Goal: Task Accomplishment & Management: Manage account settings

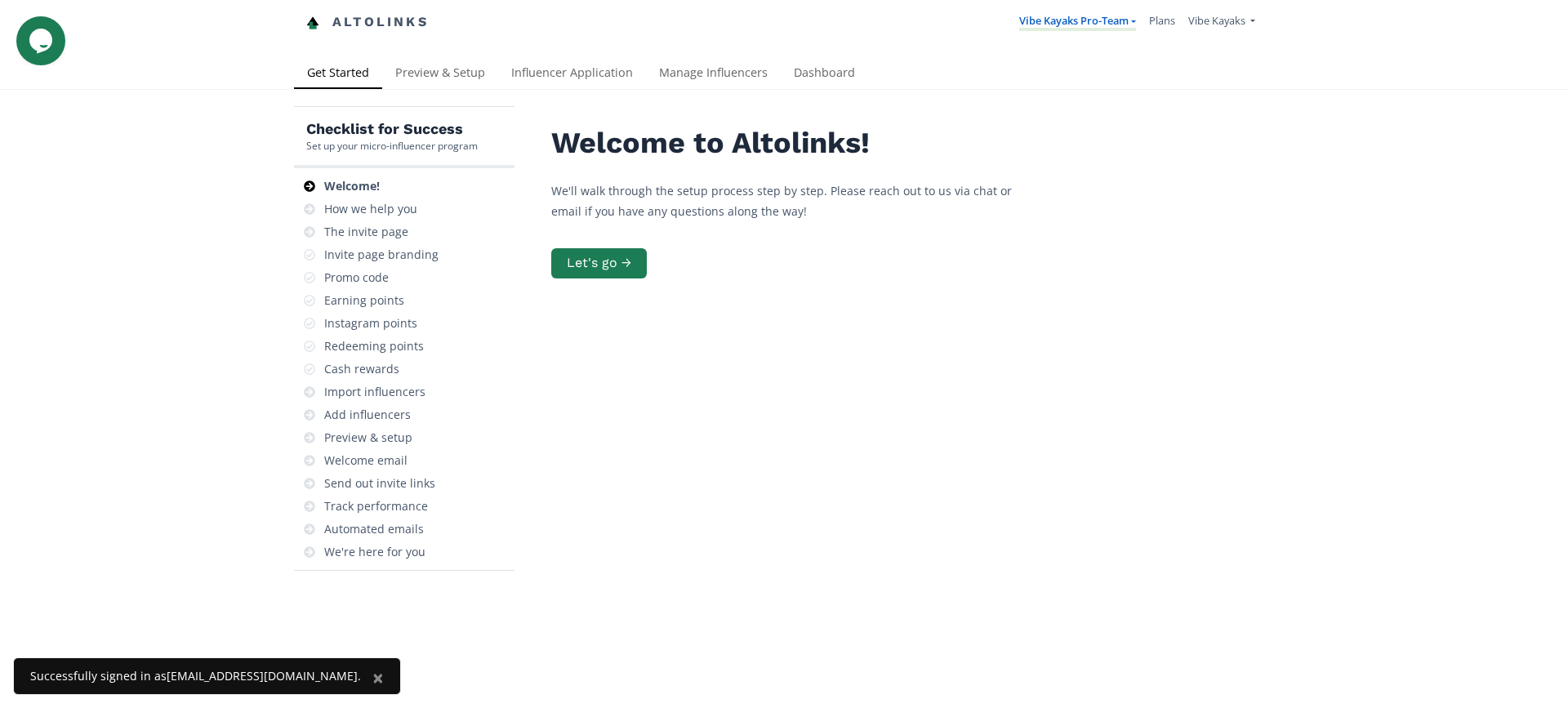
click at [1109, 20] on link "Vibe Kayaks Pro-Team" at bounding box center [1078, 22] width 117 height 18
click at [1234, 21] on span "Vibe Kayaks" at bounding box center [1217, 20] width 58 height 15
click at [1219, 133] on link "Manage Team Users" at bounding box center [1186, 134] width 138 height 27
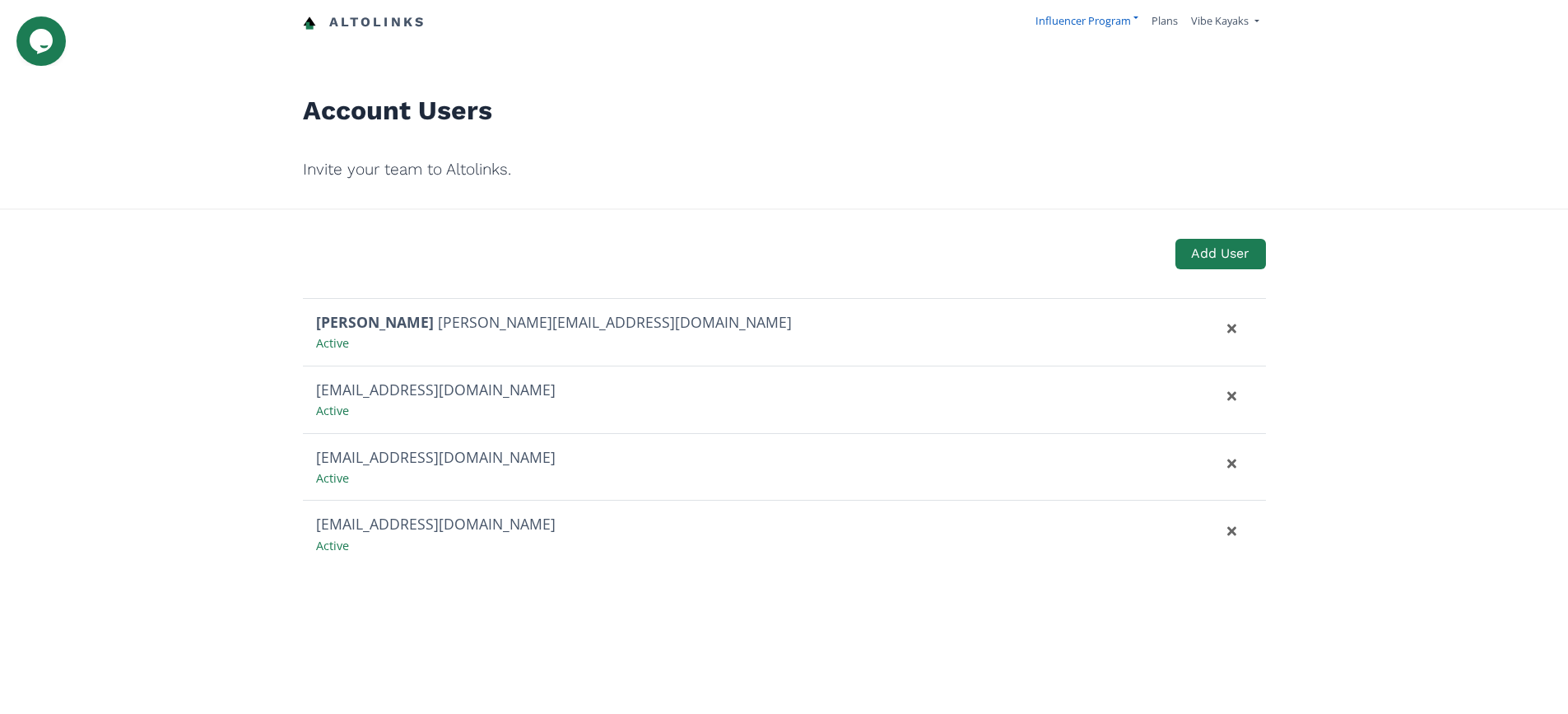
click at [1099, 23] on link "Influencer Program" at bounding box center [1086, 21] width 103 height 15
click at [1101, 63] on span "Vibe Kayaks Pro-Team" at bounding box center [1058, 62] width 108 height 15
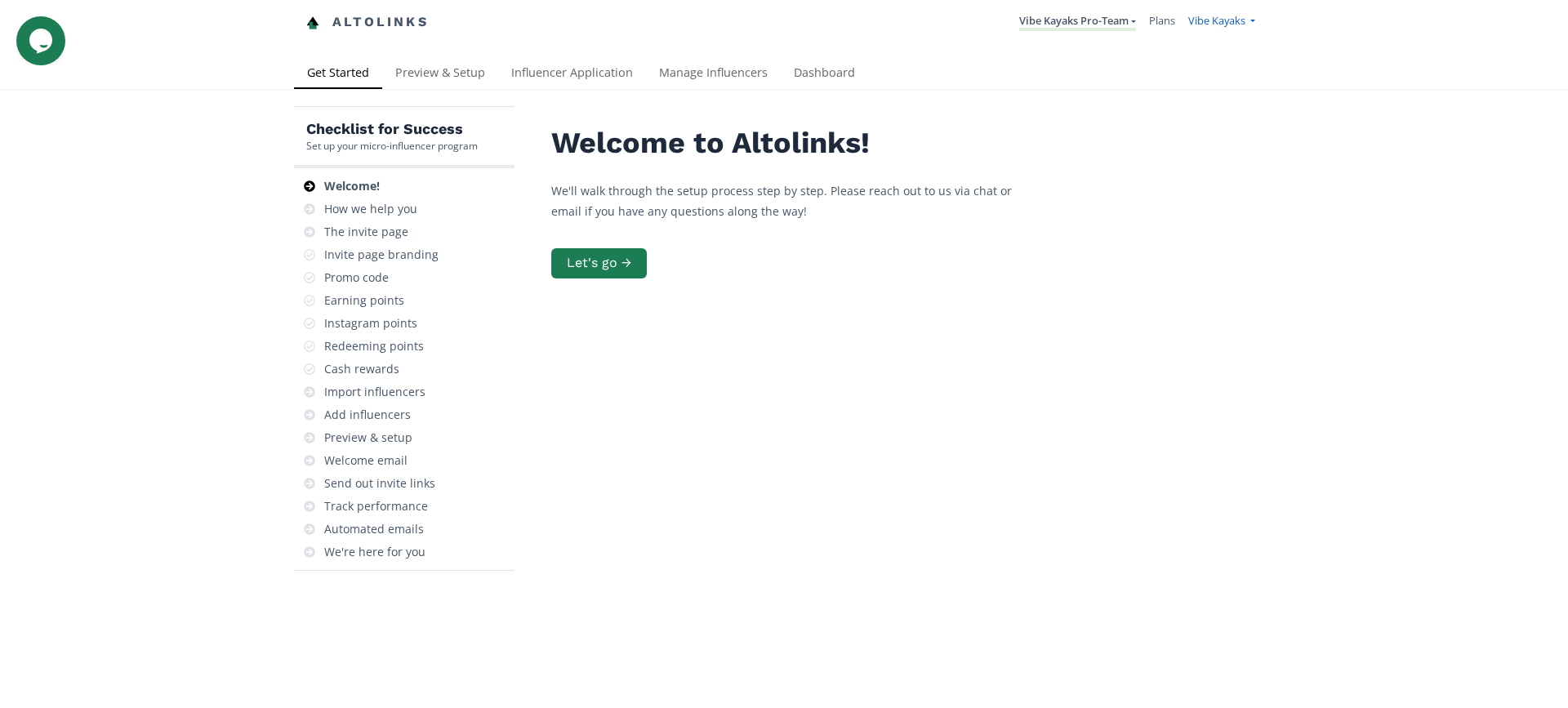
click at [1209, 23] on span "Vibe Kayaks" at bounding box center [1217, 20] width 58 height 15
click at [1195, 60] on link "Vibe Kayaks" at bounding box center [1186, 63] width 138 height 32
click at [710, 73] on link "Manage Influencers" at bounding box center [714, 73] width 135 height 33
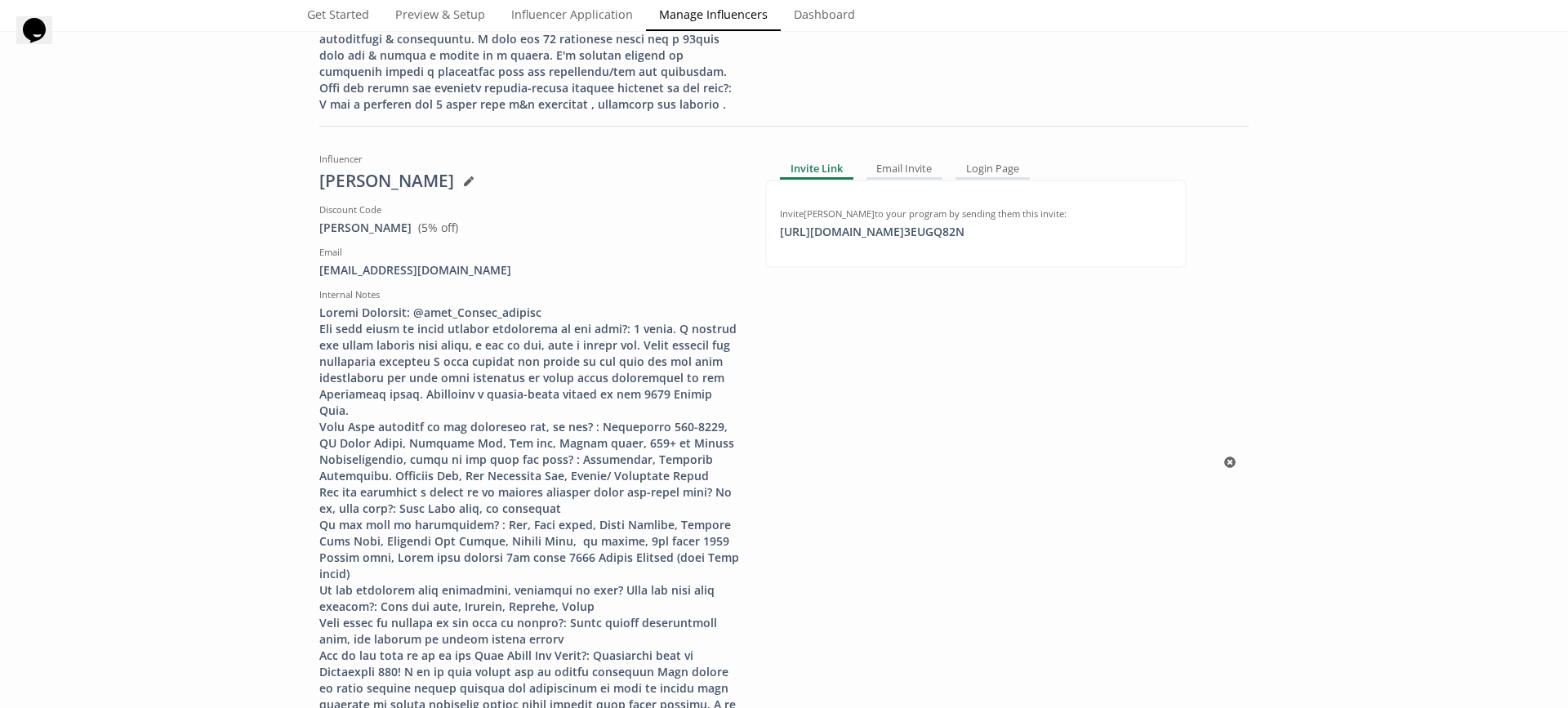
scroll to position [2857, 0]
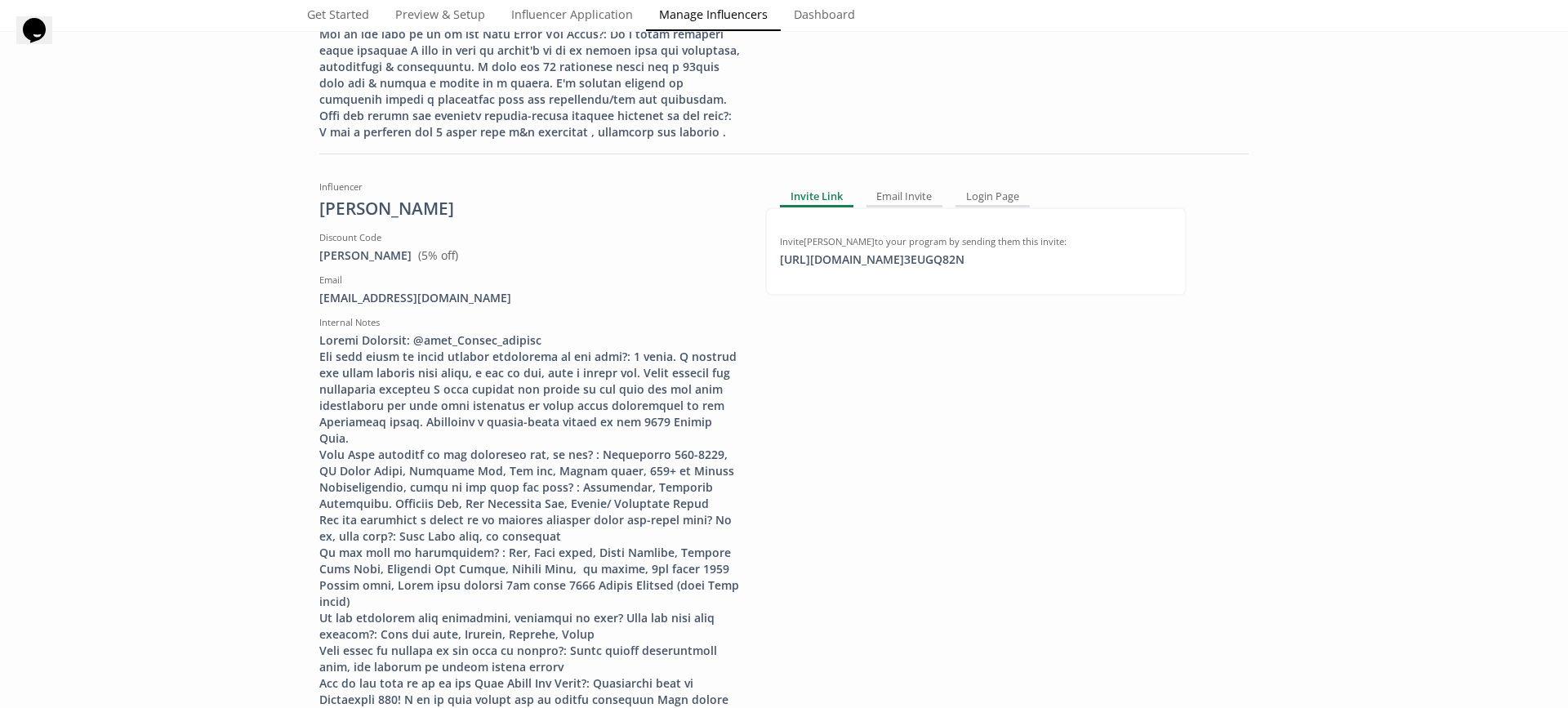
click at [835, 22] on link "Dashboard" at bounding box center [824, 16] width 88 height 33
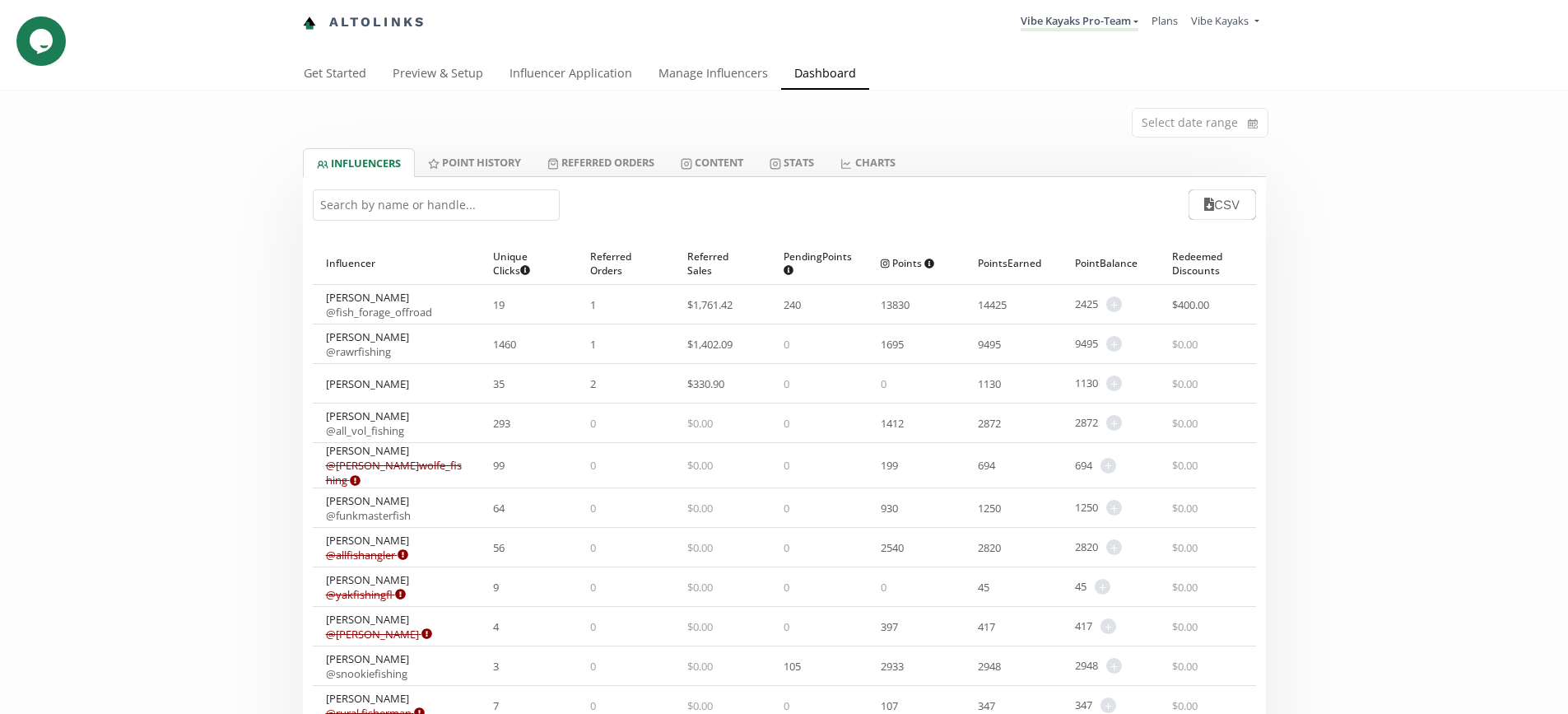
click at [1222, 303] on div "$ 400.00" at bounding box center [1207, 303] width 97 height 38
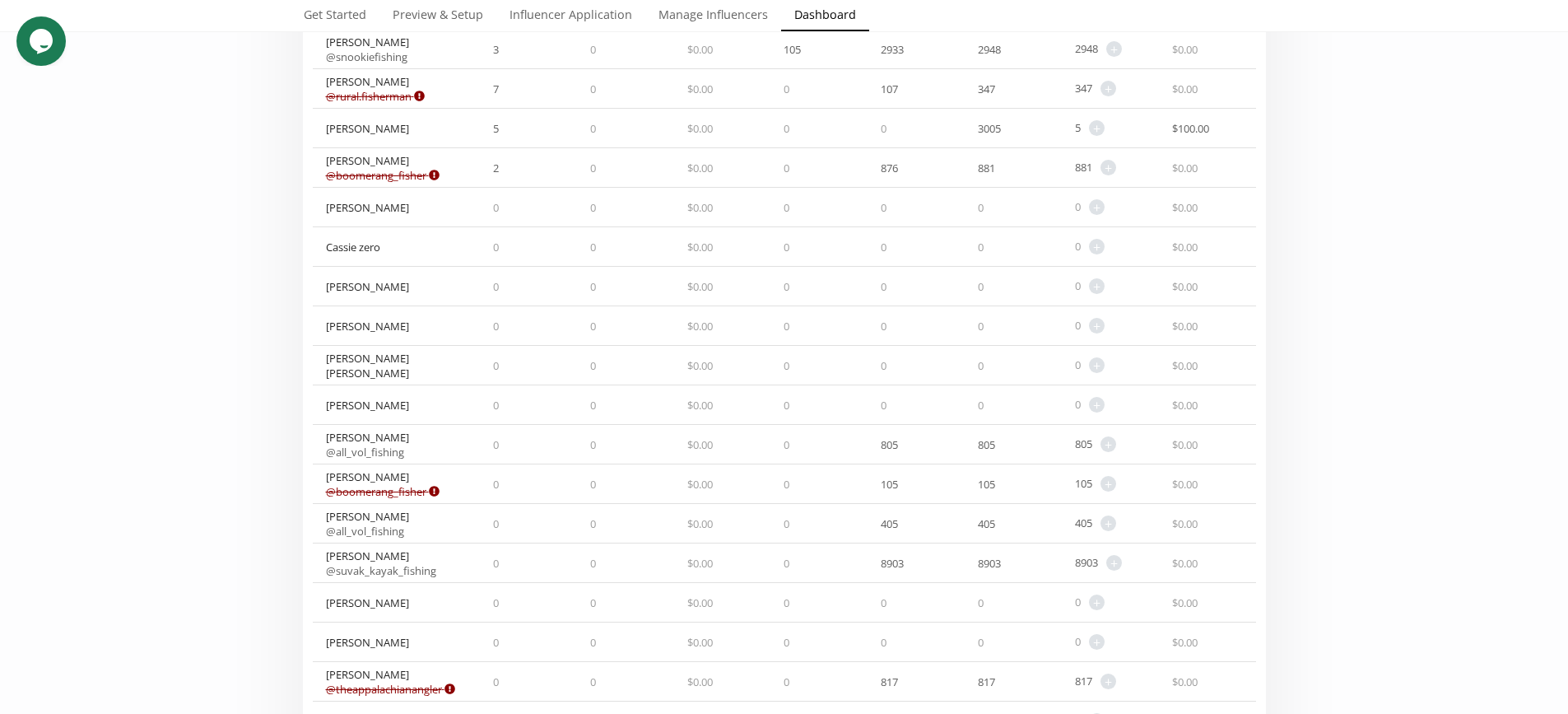
scroll to position [659, 0]
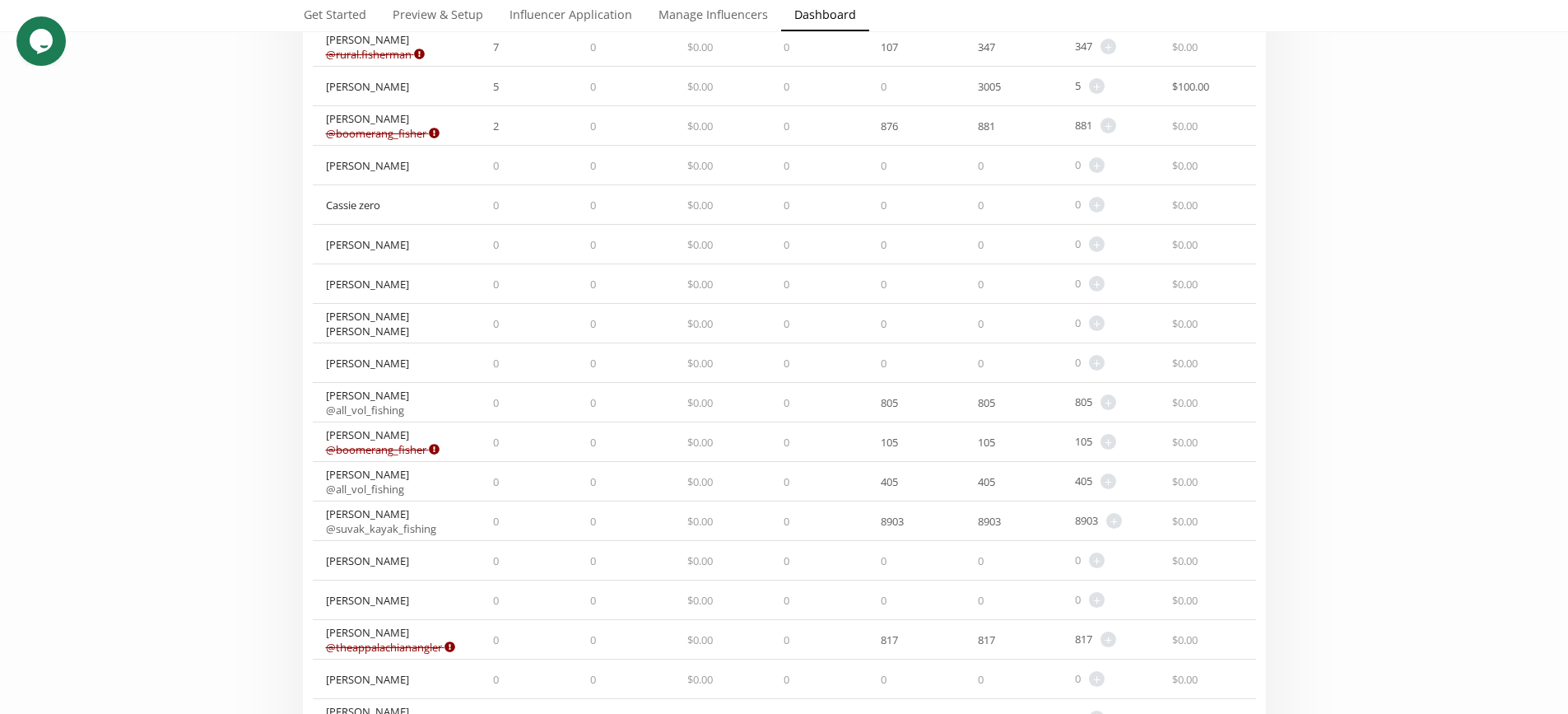
click at [1091, 355] on span "+" at bounding box center [1097, 363] width 16 height 16
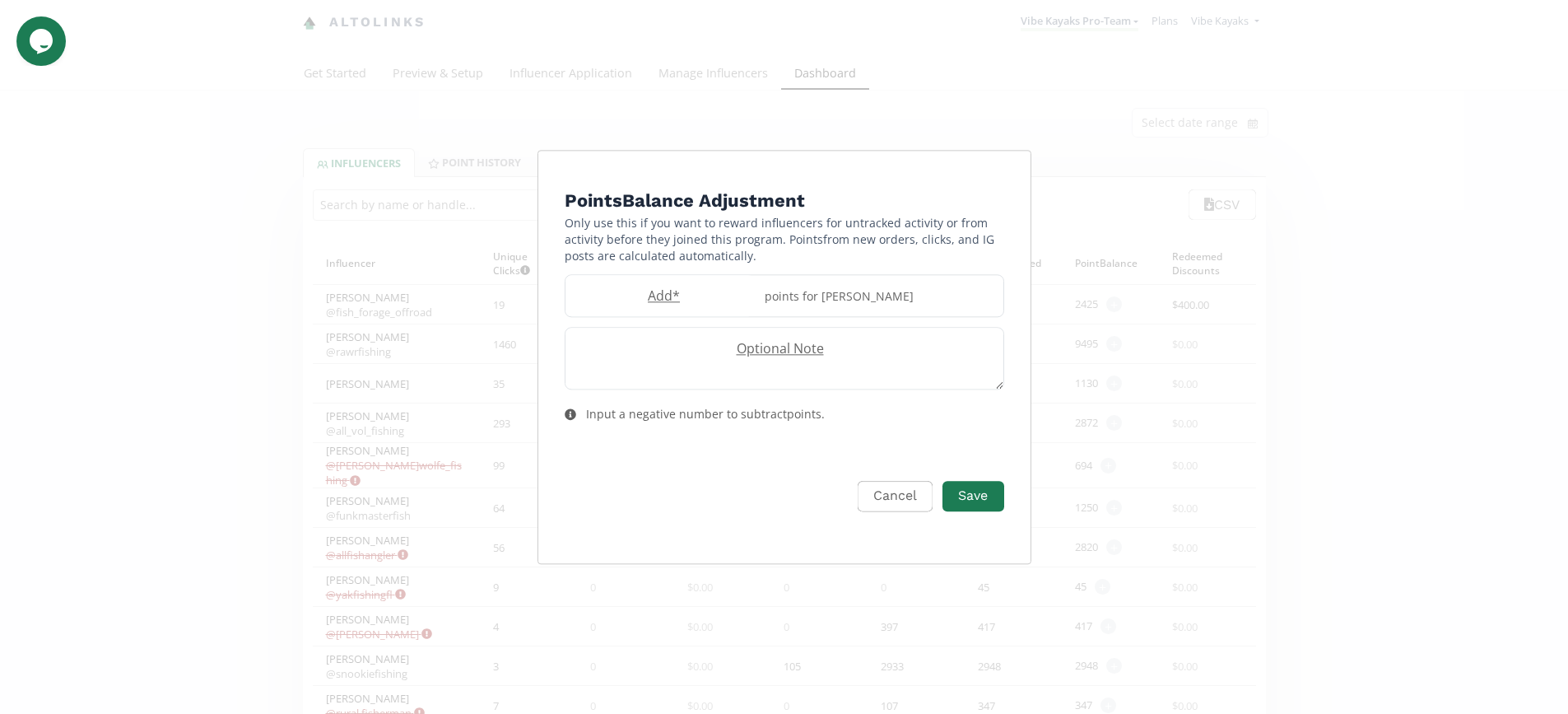
scroll to position [0, 0]
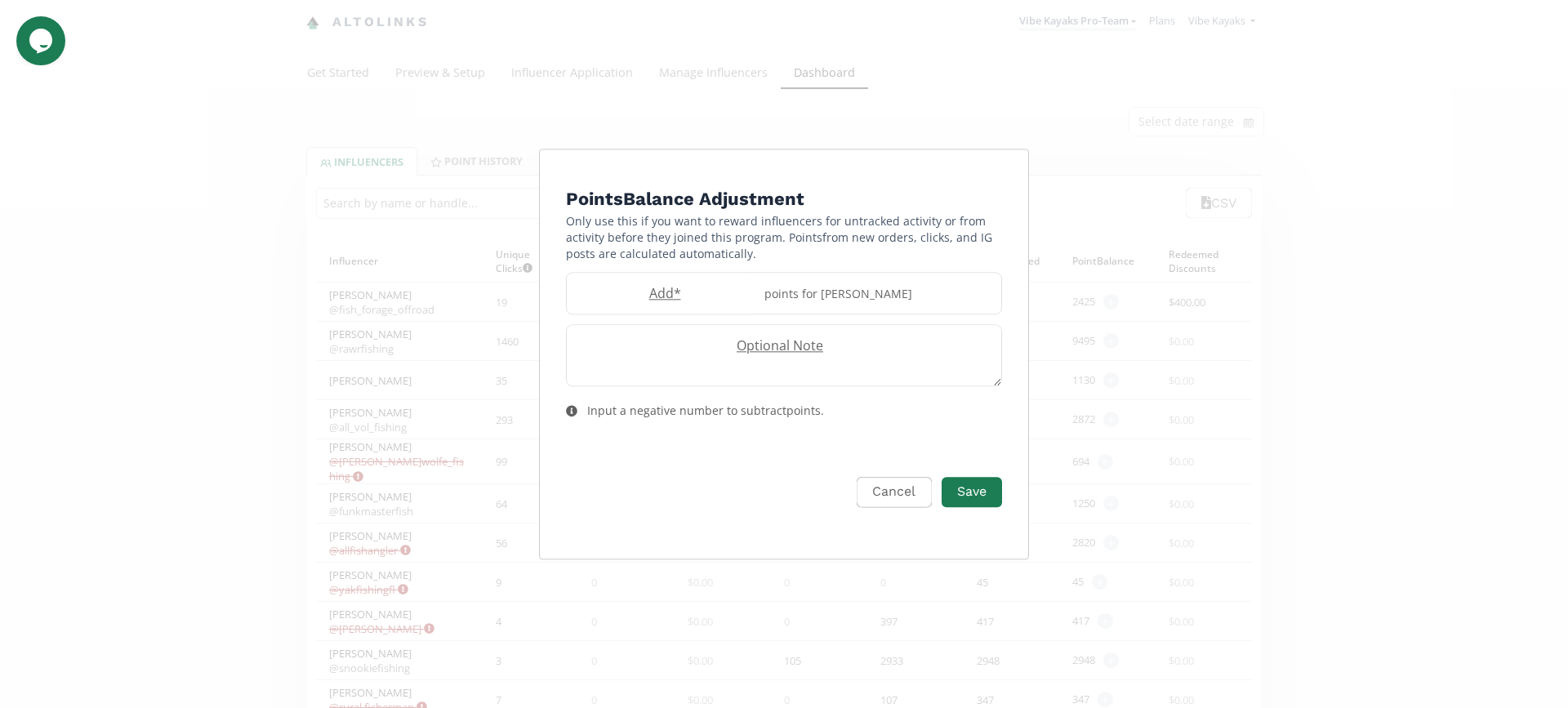
click at [668, 291] on label "Add *" at bounding box center [660, 293] width 188 height 19
type input "1500"
click at [1008, 328] on div "Points Balance Adjustment Only use this if you want to reward influencers for u…" at bounding box center [784, 355] width 456 height 380
click at [986, 490] on button "Save" at bounding box center [971, 492] width 60 height 30
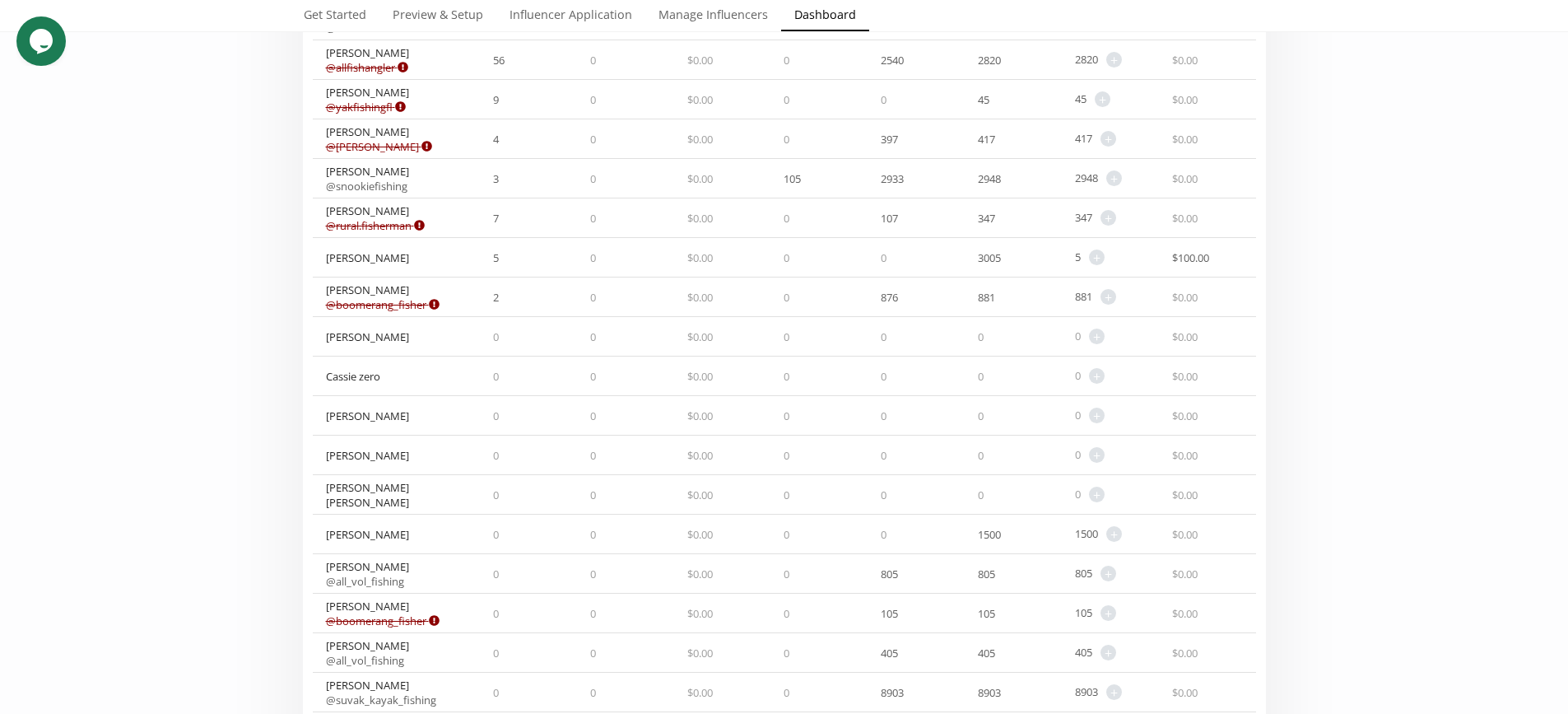
scroll to position [494, 0]
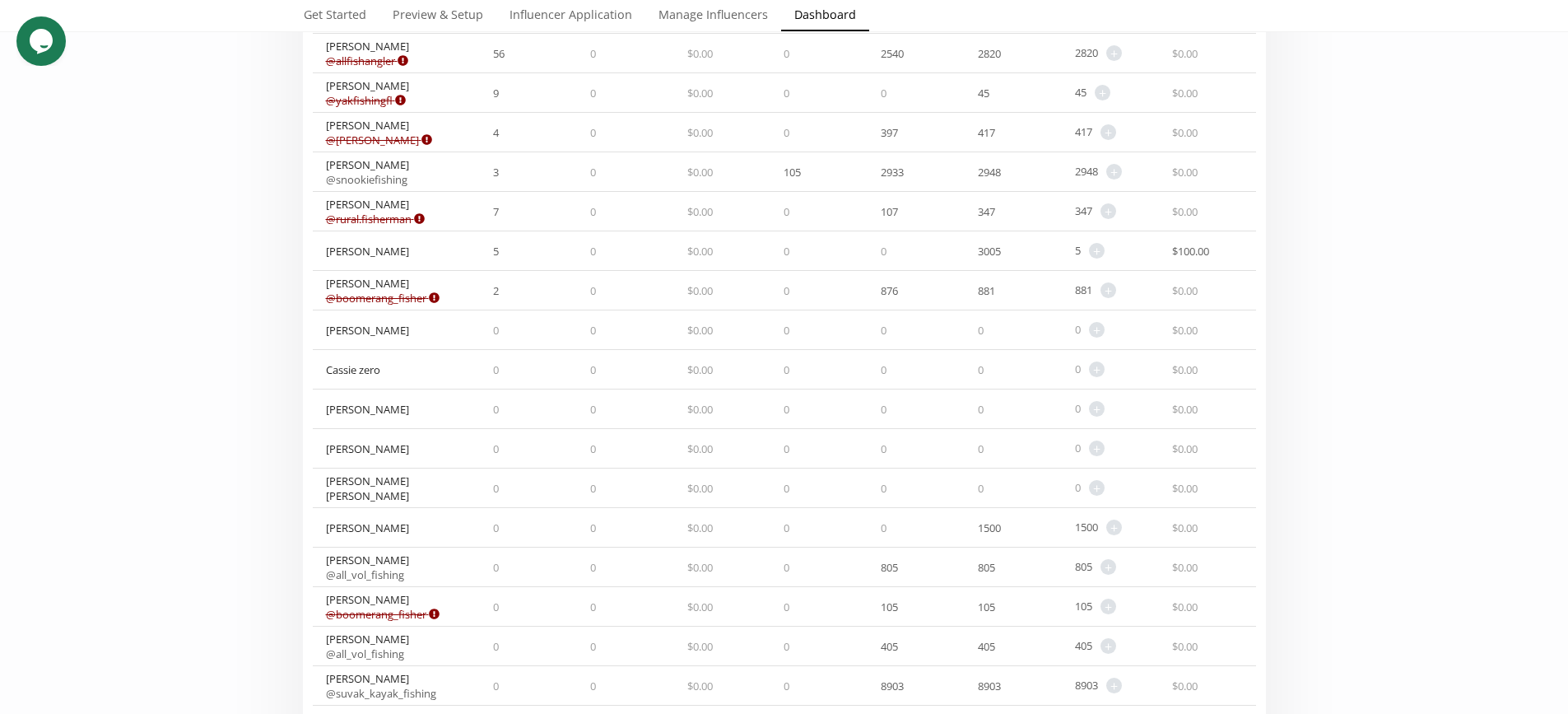
click at [698, 527] on span "$ 0.00" at bounding box center [700, 527] width 26 height 15
click at [1116, 520] on span "+" at bounding box center [1115, 527] width 16 height 16
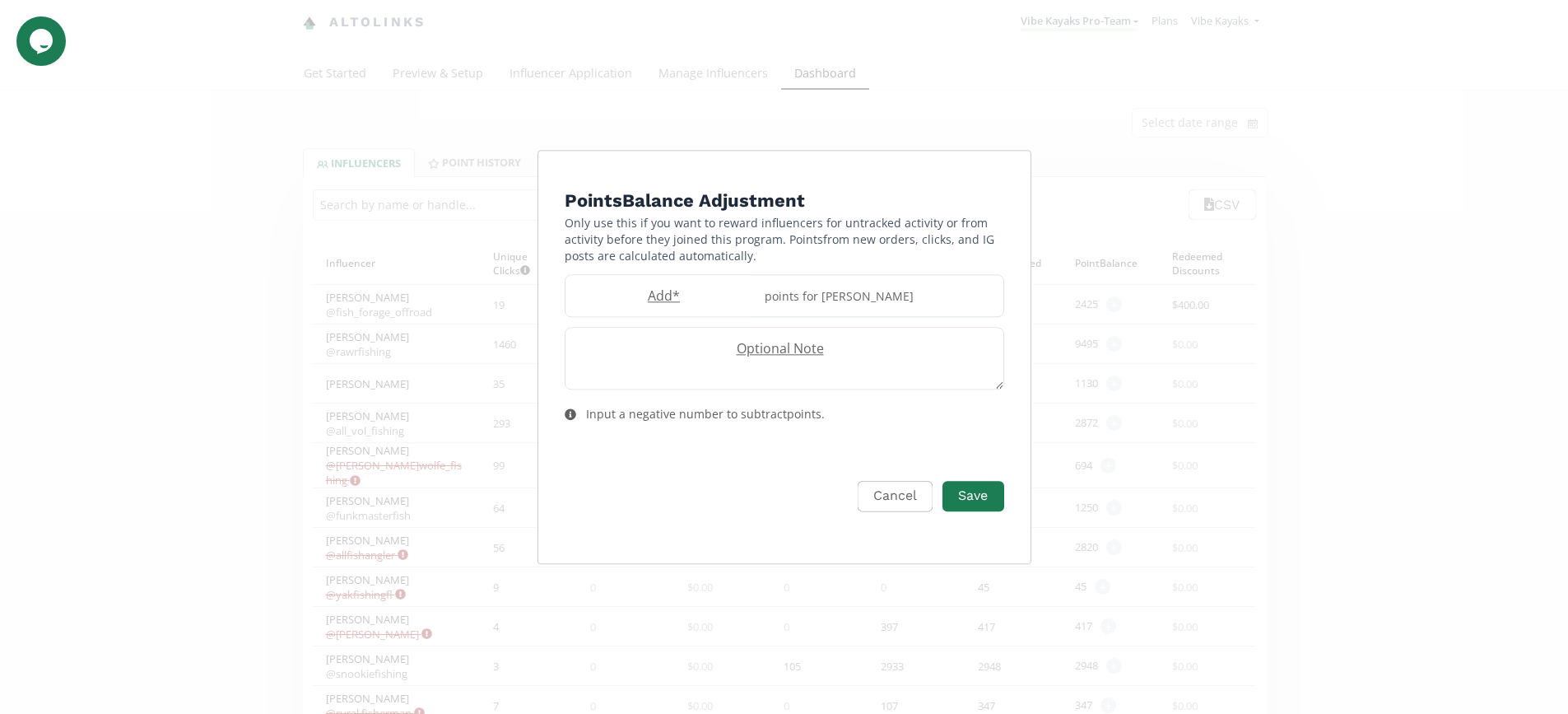
scroll to position [0, 0]
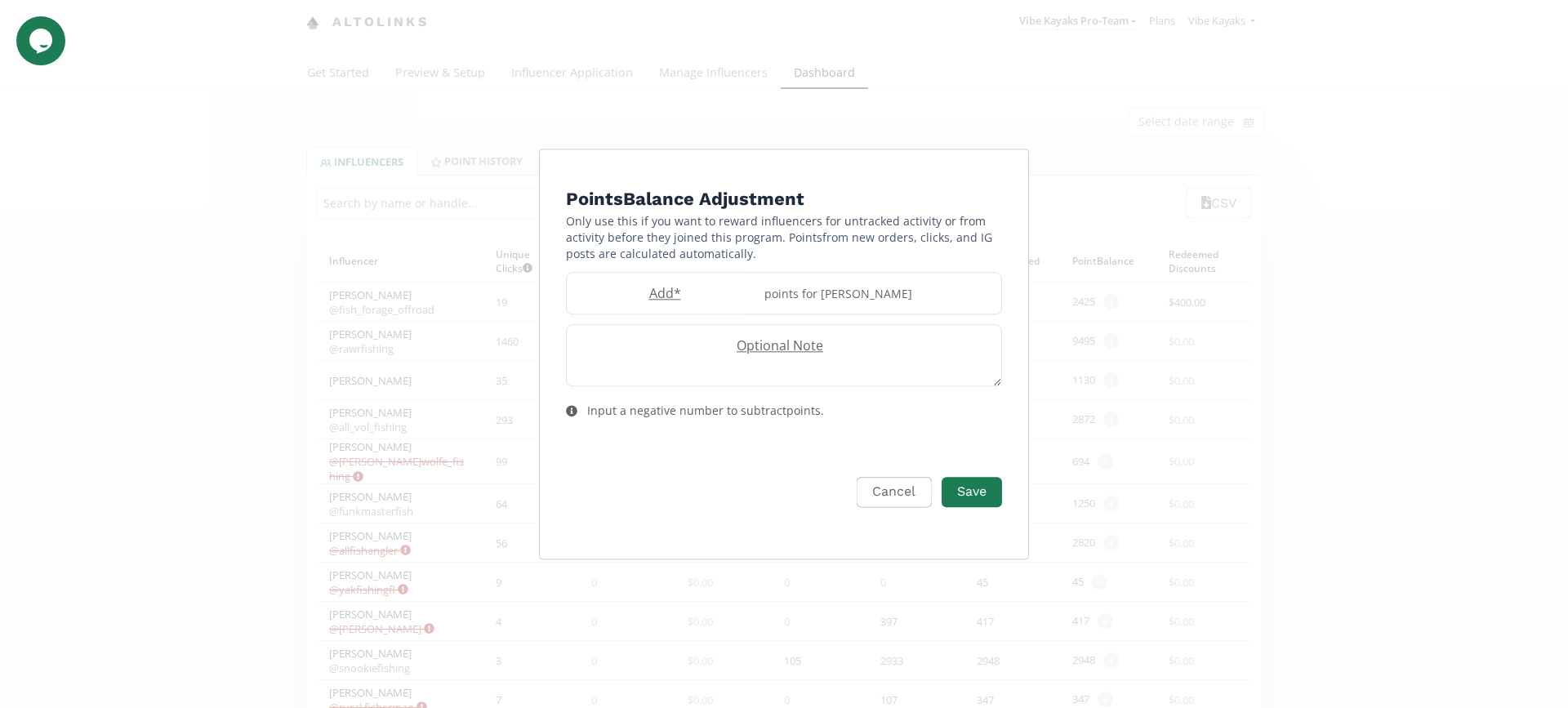
click at [860, 342] on label "Optional Note" at bounding box center [776, 346] width 418 height 19
type textarea "t"
type textarea "Thank you for ALWAYS posting and supporting."
click at [985, 498] on button "Save" at bounding box center [971, 492] width 60 height 30
click at [899, 495] on button "Cancel" at bounding box center [894, 492] width 74 height 30
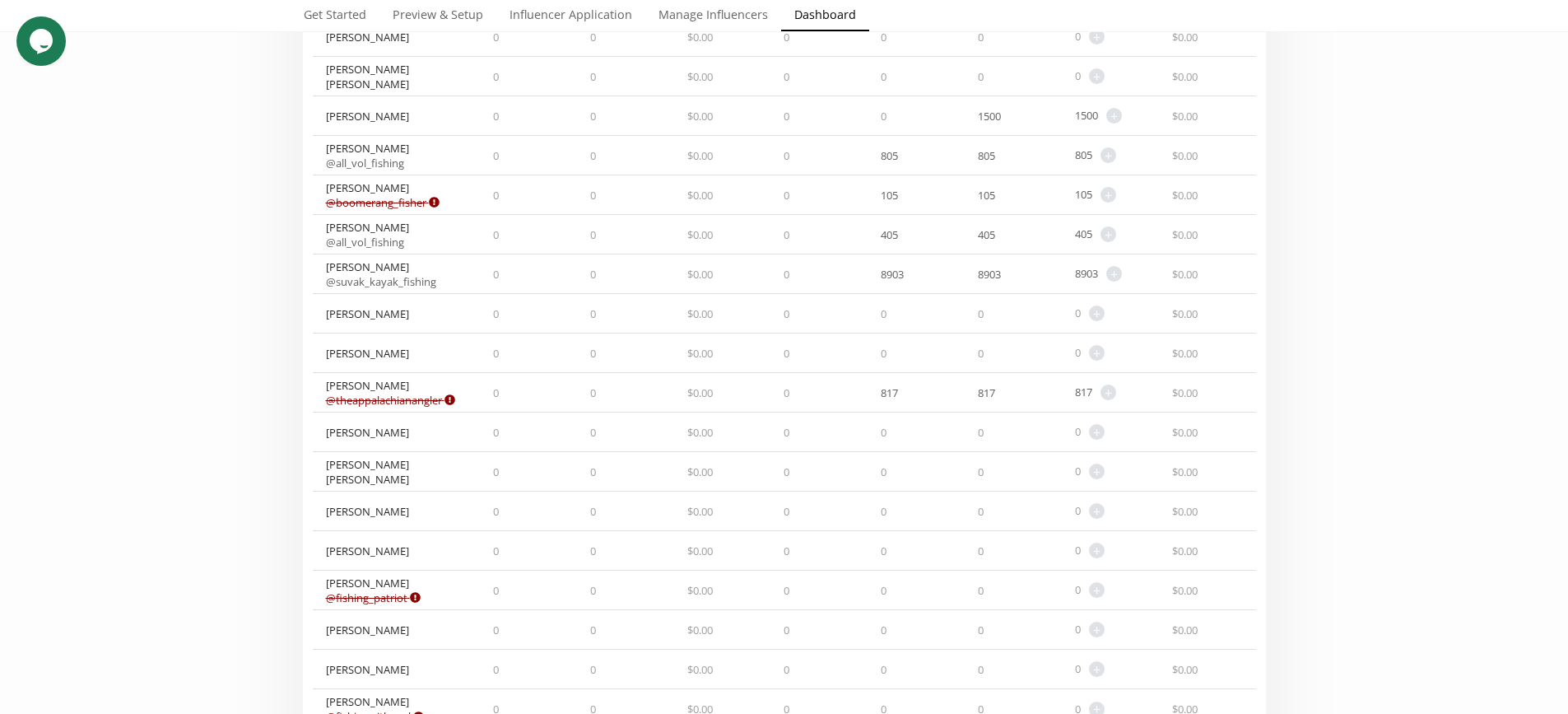
scroll to position [823, 0]
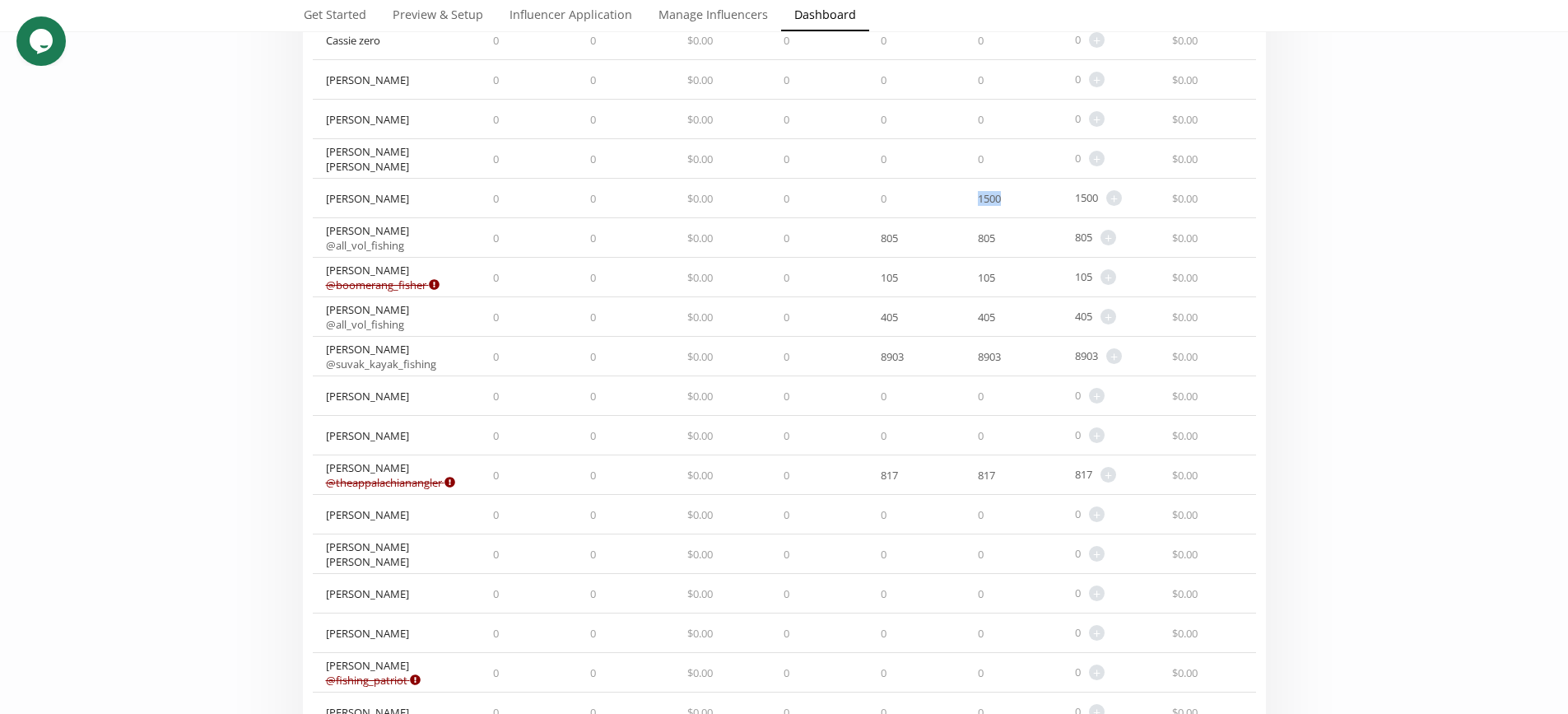
drag, startPoint x: 1008, startPoint y: 195, endPoint x: 952, endPoint y: 196, distance: 56.0
click at [952, 196] on div "[PERSON_NAME] 0 0 $ 0.00 0 0 1500 1500 + Adjust point balance $ 0.00" at bounding box center [784, 198] width 943 height 39
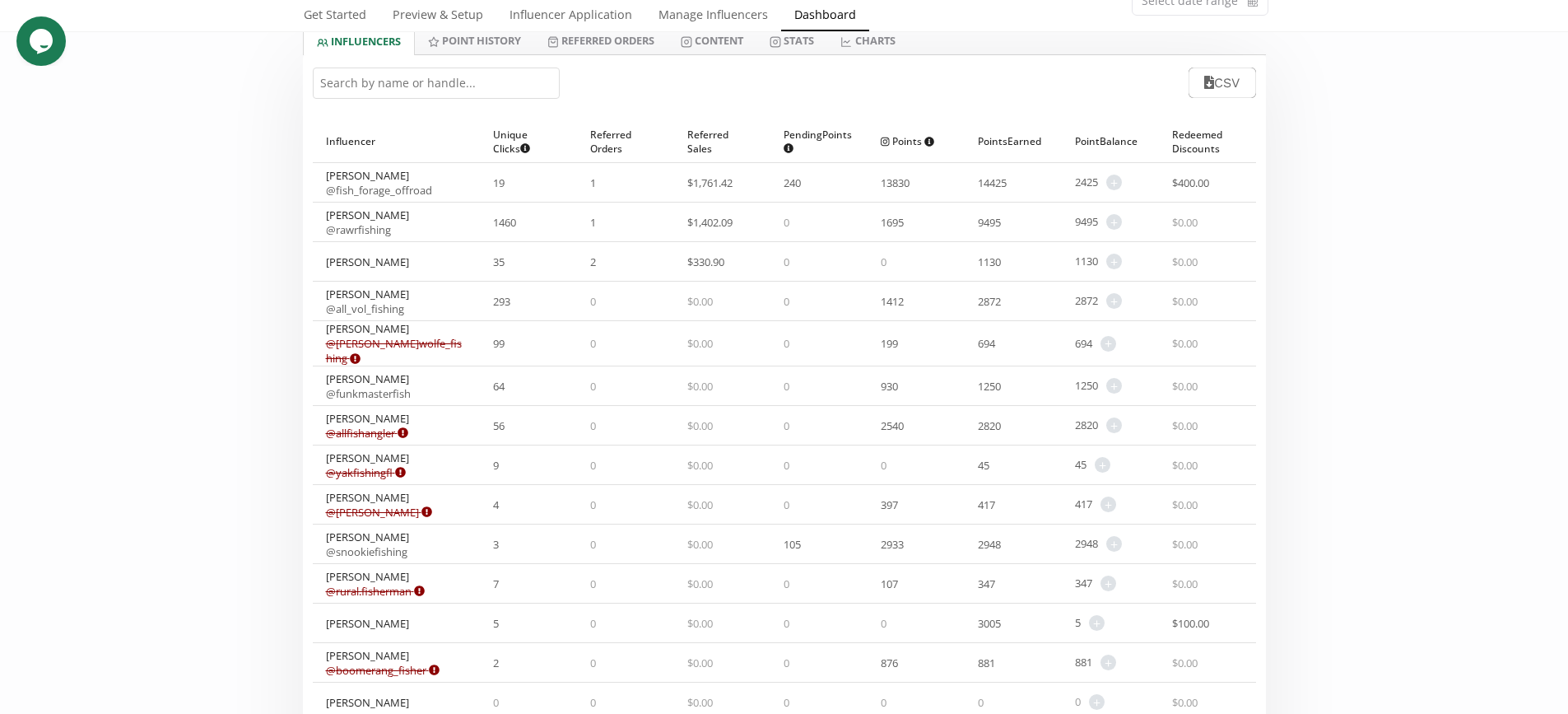
scroll to position [82, 0]
